Goal: Information Seeking & Learning: Get advice/opinions

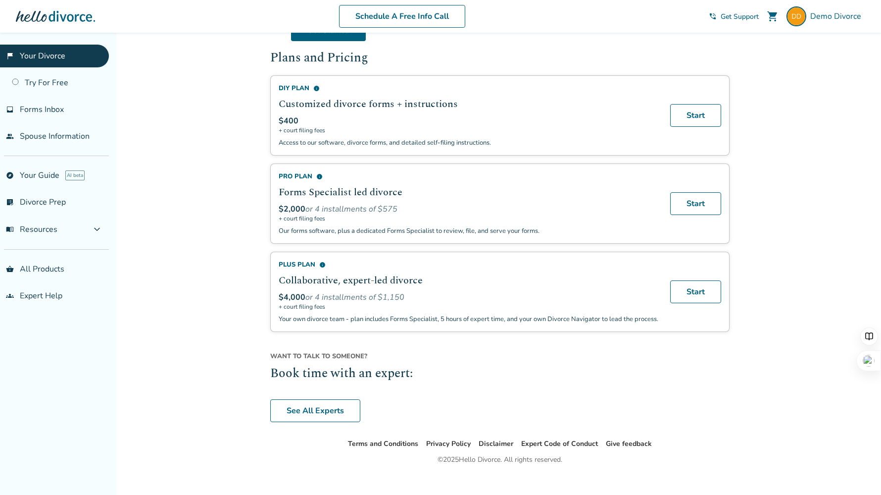
scroll to position [594, 0]
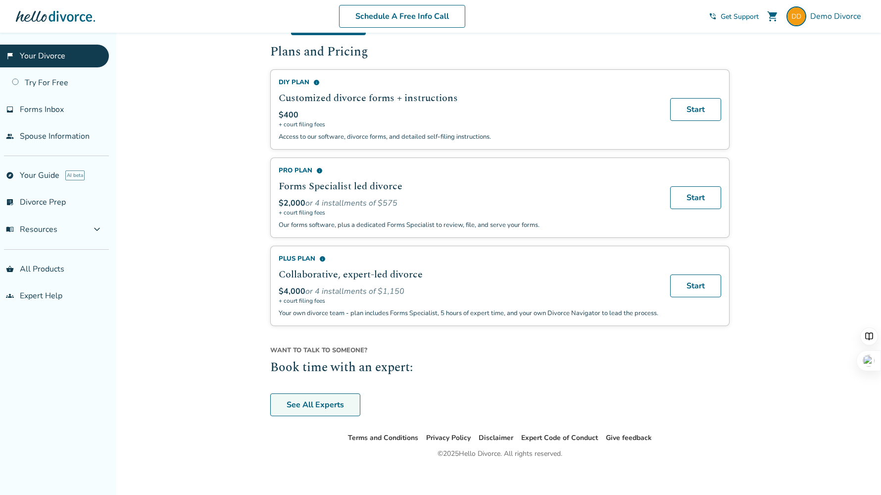
click at [324, 393] on link "See All Experts" at bounding box center [315, 404] width 90 height 23
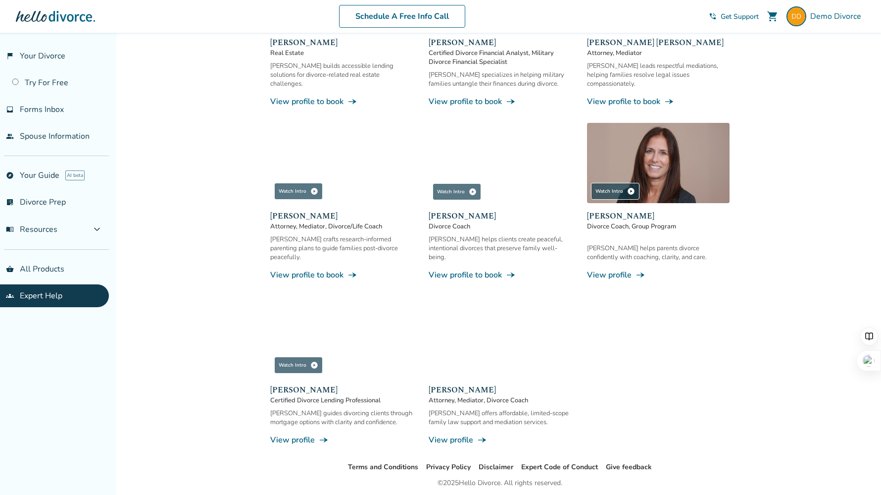
scroll to position [753, 0]
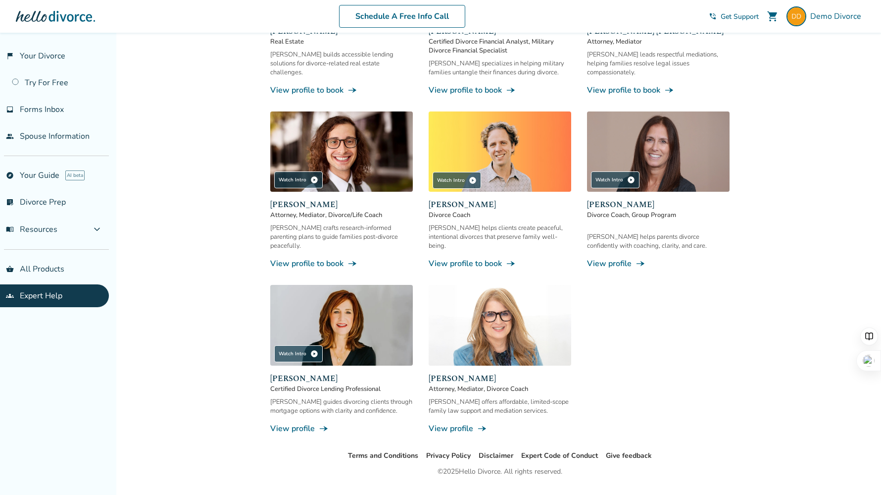
click at [306, 423] on link "View profile line_end_arrow_notch" at bounding box center [341, 428] width 143 height 11
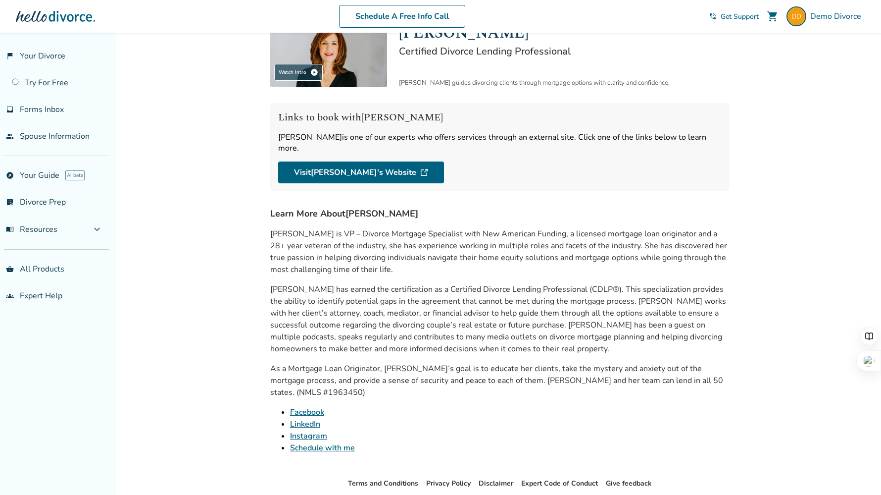
scroll to position [56, 0]
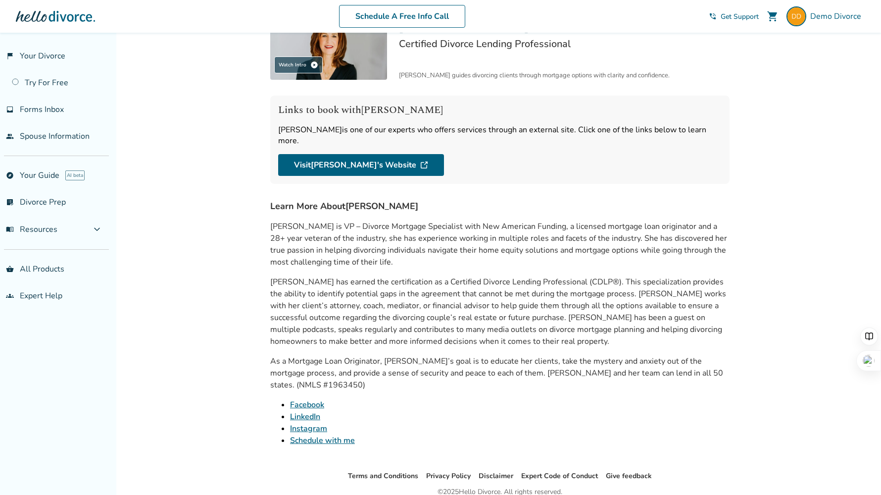
click at [344, 435] on link "Schedule with me" at bounding box center [322, 440] width 65 height 11
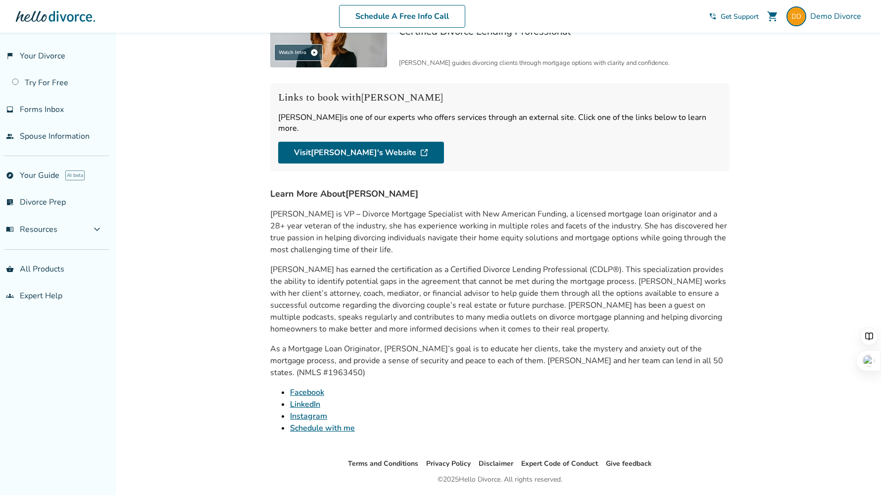
scroll to position [77, 0]
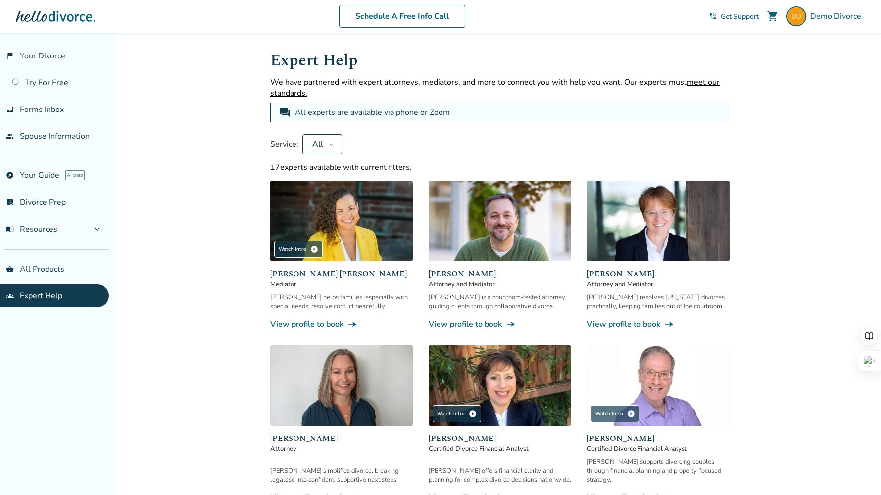
click at [351, 218] on img at bounding box center [341, 221] width 143 height 80
click at [654, 390] on img at bounding box center [658, 385] width 143 height 80
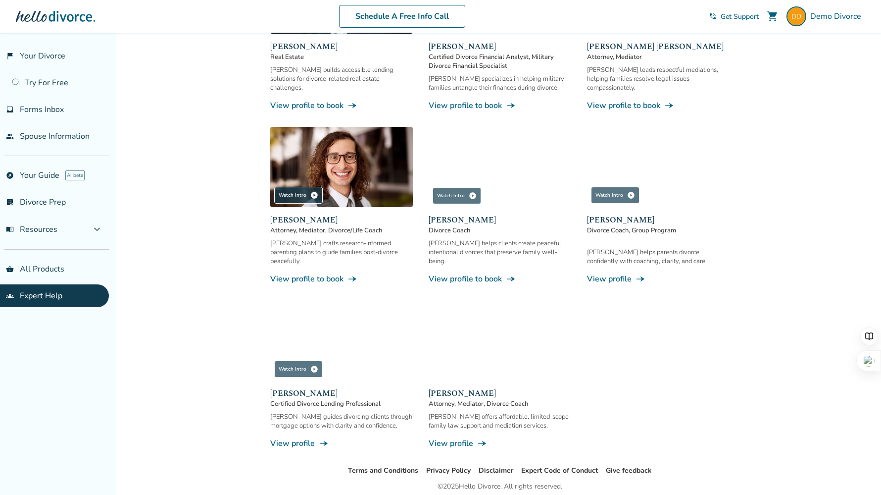
scroll to position [753, 0]
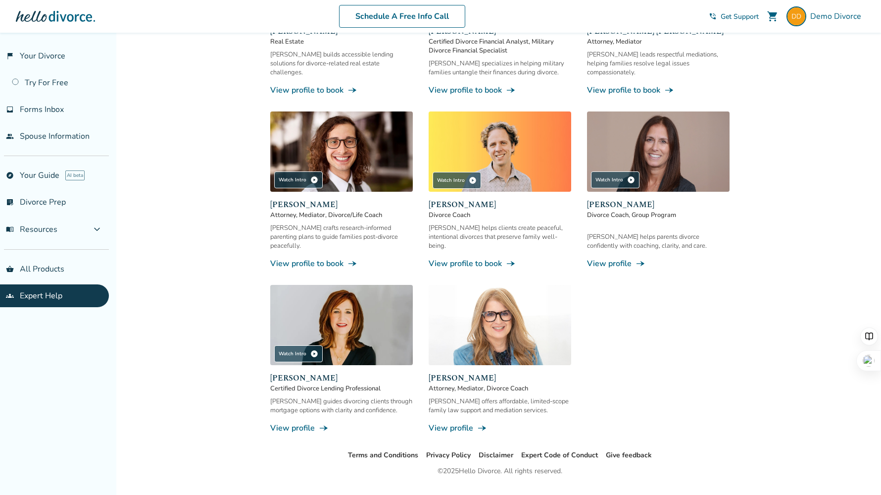
click at [356, 327] on img at bounding box center [341, 325] width 143 height 80
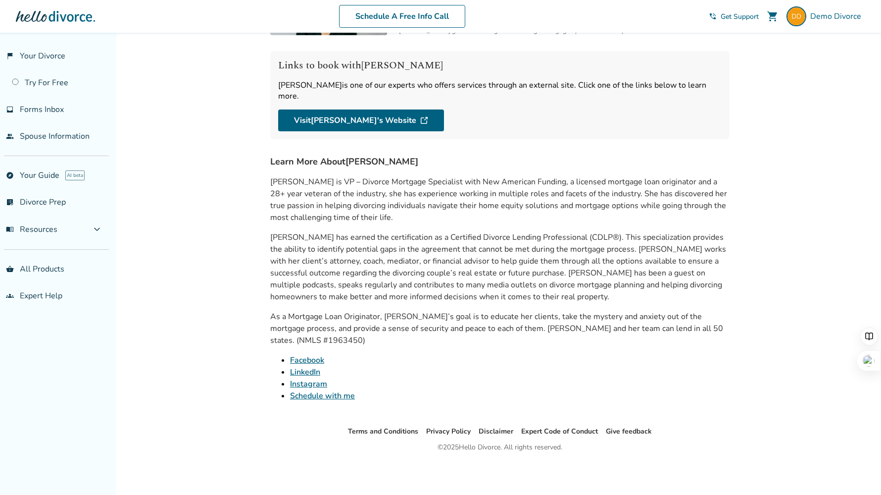
scroll to position [77, 0]
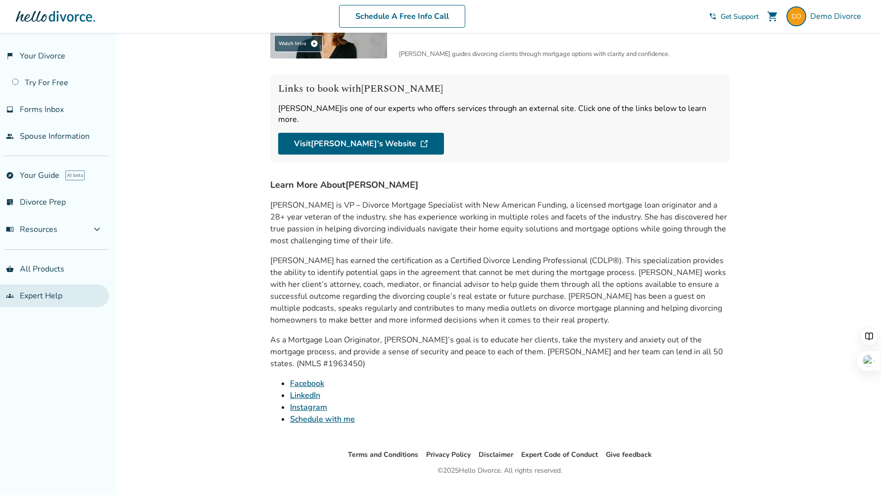
click at [52, 297] on link "groups Expert Help" at bounding box center [54, 295] width 109 height 23
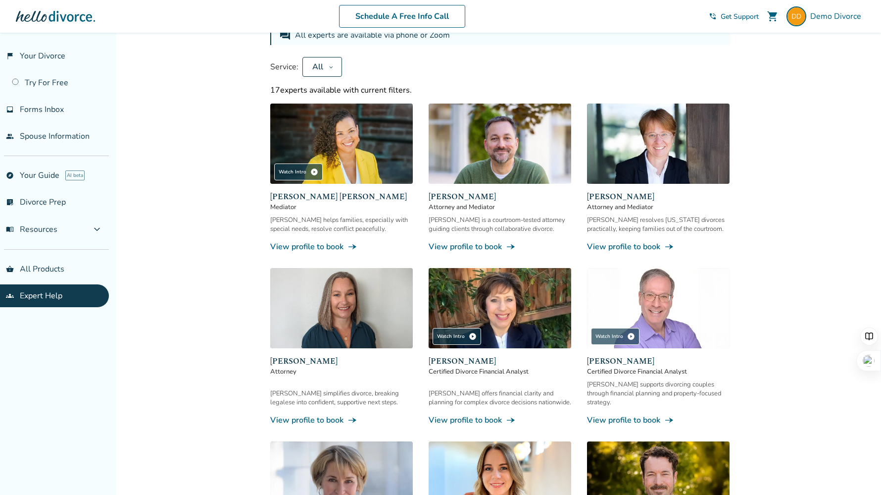
click at [52, 297] on link "groups Expert Help" at bounding box center [54, 295] width 109 height 23
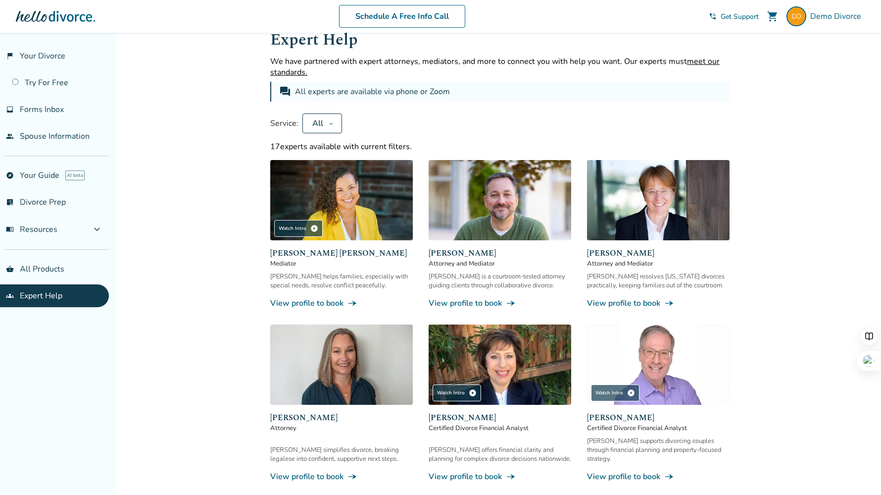
scroll to position [23, 0]
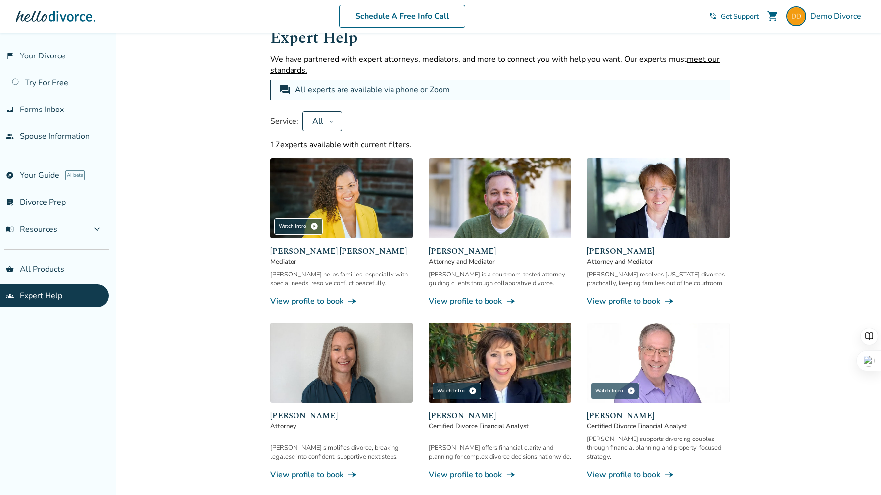
click at [285, 72] on span "meet our standards." at bounding box center [495, 65] width 450 height 22
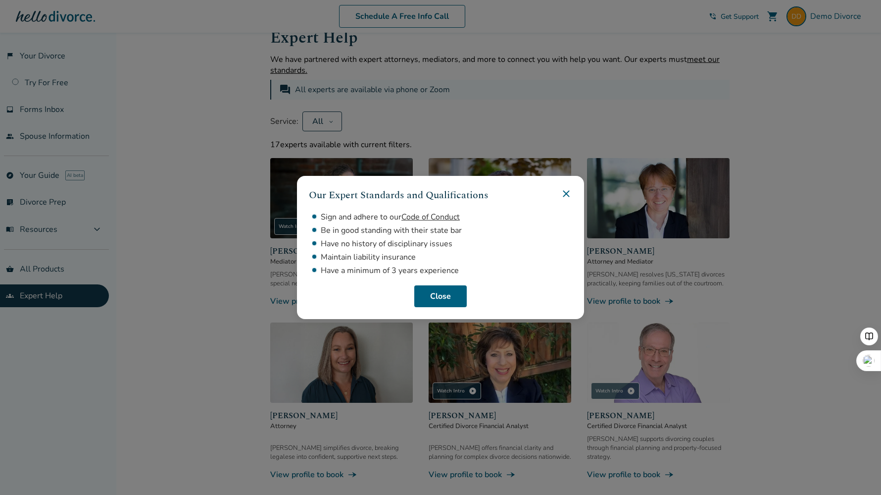
click at [567, 192] on icon at bounding box center [566, 194] width 6 height 6
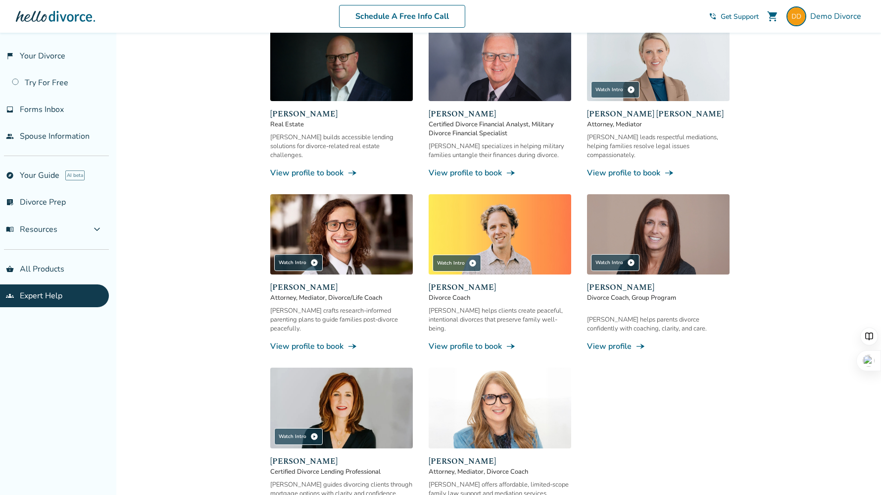
scroll to position [671, 0]
click at [465, 167] on link "View profile to book line_end_arrow_notch" at bounding box center [500, 172] width 143 height 11
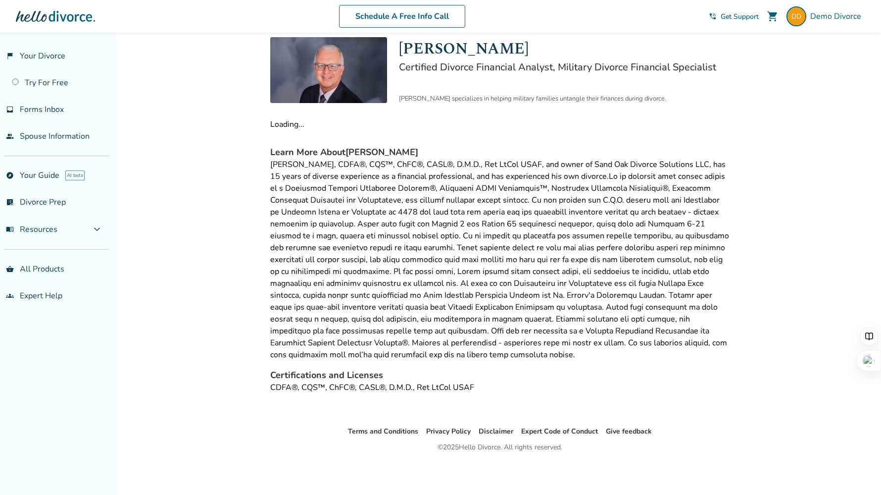
scroll to position [73, 0]
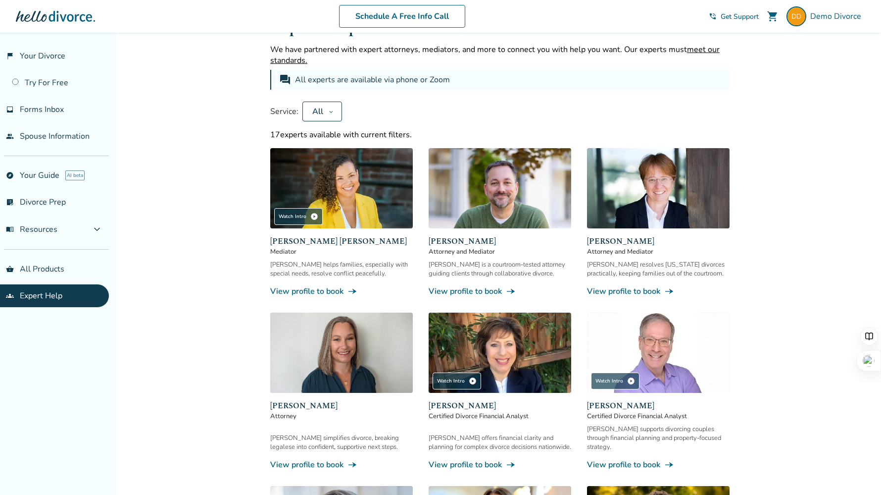
scroll to position [671, 0]
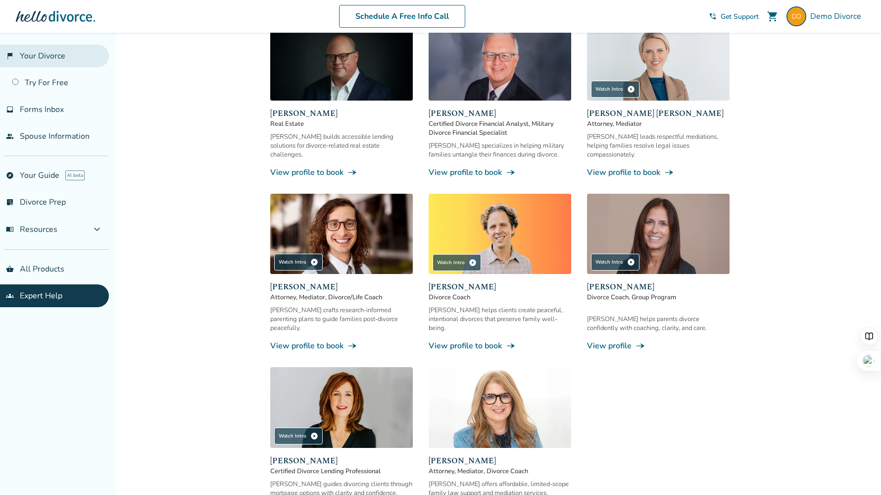
click at [41, 51] on link "flag_2 Your Divorce" at bounding box center [54, 56] width 109 height 23
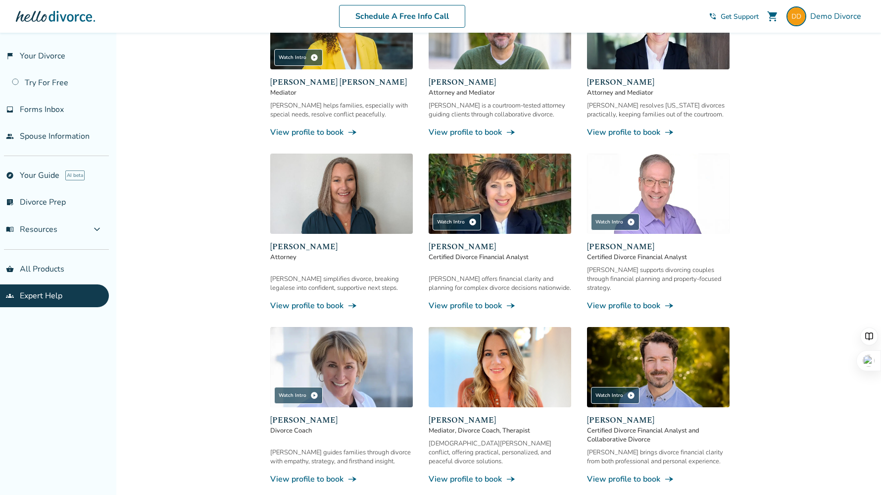
scroll to position [189, 0]
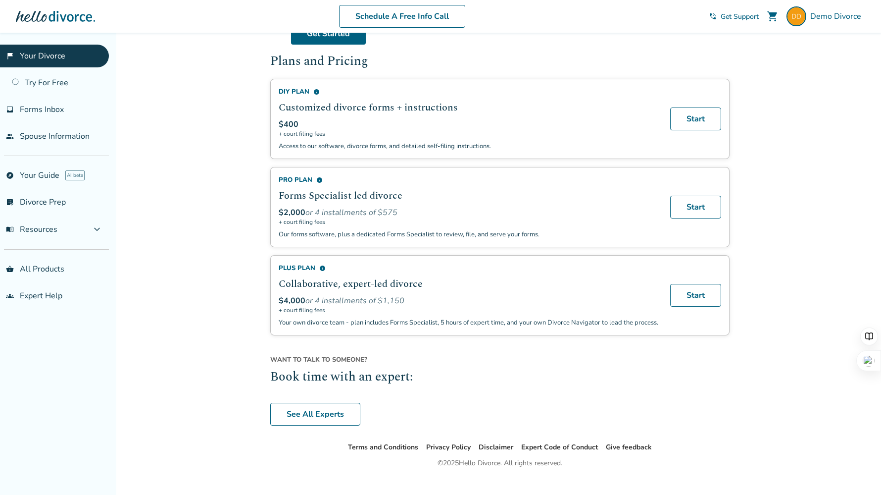
scroll to position [594, 0]
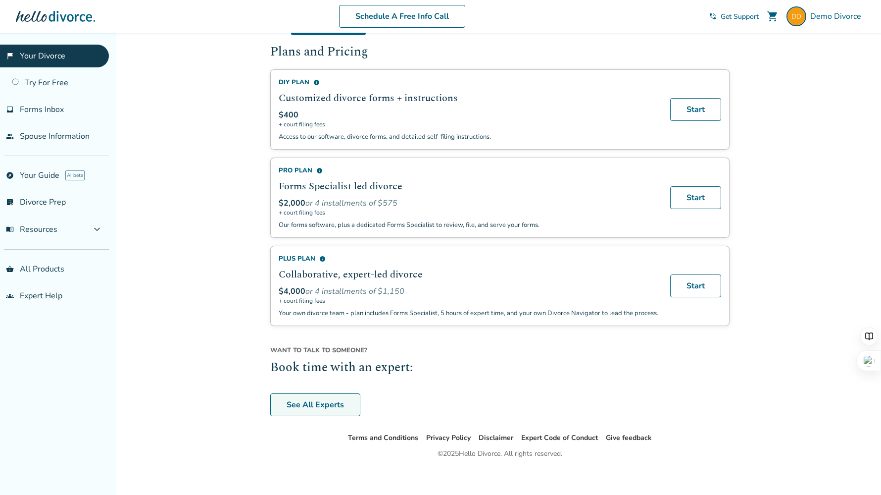
click at [306, 393] on link "See All Experts" at bounding box center [315, 404] width 90 height 23
